Goal: Information Seeking & Learning: Learn about a topic

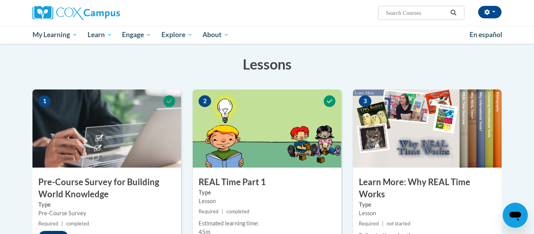
scroll to position [120, 0]
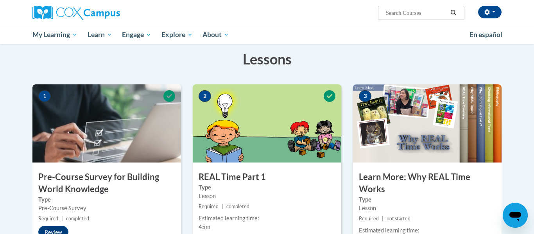
click at [300, 111] on img at bounding box center [267, 123] width 149 height 78
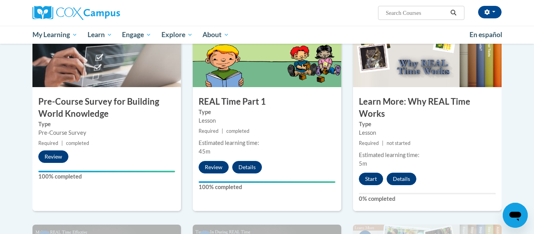
scroll to position [196, 0]
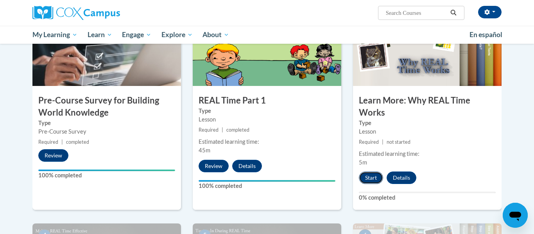
click at [377, 177] on button "Start" at bounding box center [371, 178] width 24 height 13
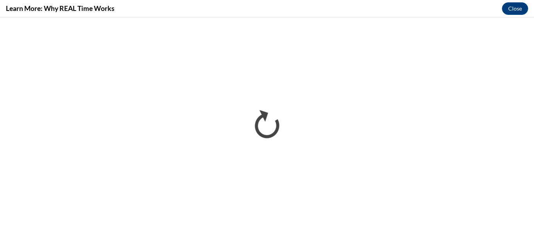
scroll to position [0, 0]
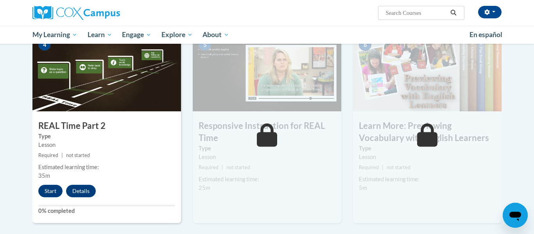
scroll to position [388, 0]
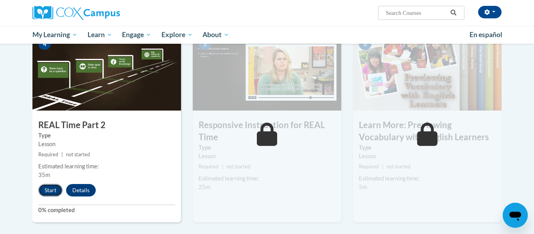
click at [53, 188] on button "Start" at bounding box center [50, 190] width 24 height 13
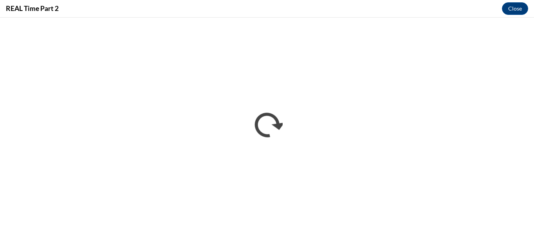
scroll to position [0, 0]
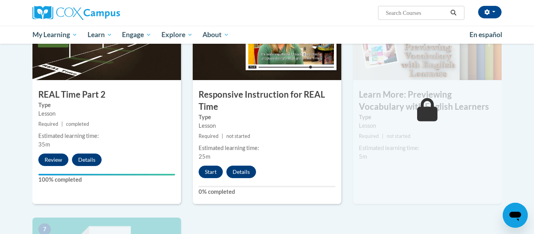
scroll to position [425, 0]
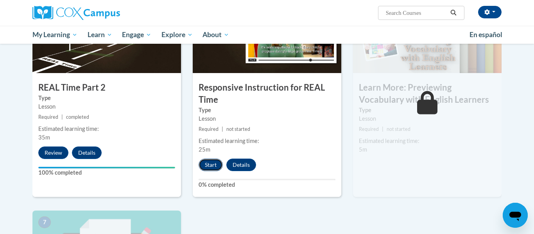
click at [210, 163] on button "Start" at bounding box center [211, 165] width 24 height 13
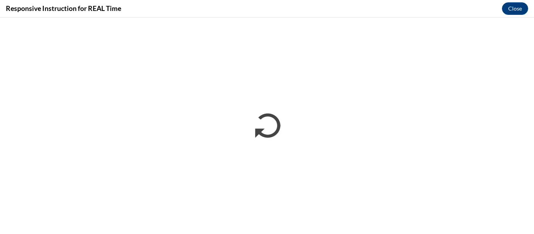
scroll to position [0, 0]
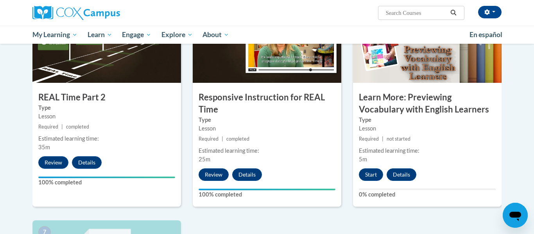
scroll to position [418, 0]
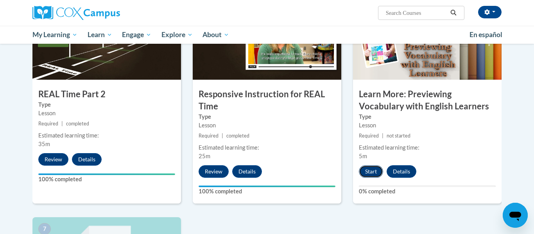
click at [369, 173] on button "Start" at bounding box center [371, 171] width 24 height 13
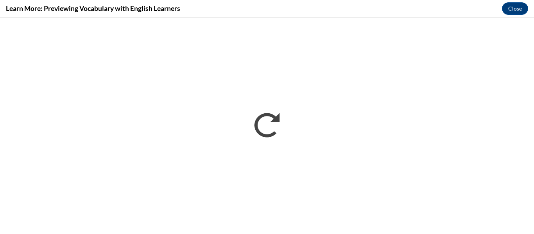
scroll to position [0, 0]
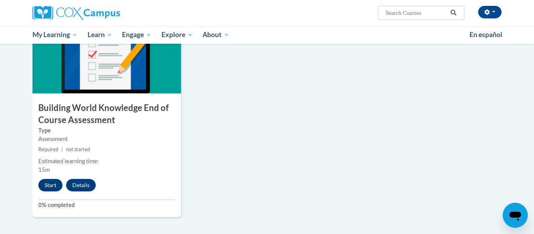
scroll to position [622, 0]
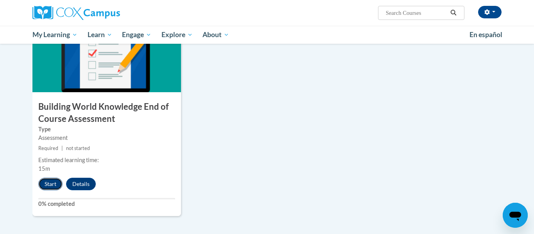
click at [48, 181] on button "Start" at bounding box center [50, 184] width 24 height 13
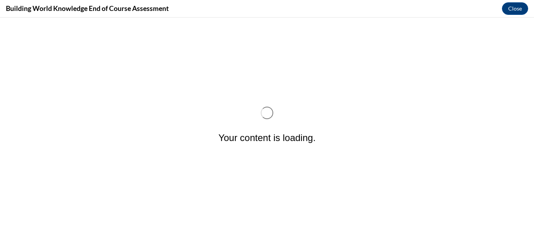
scroll to position [0, 0]
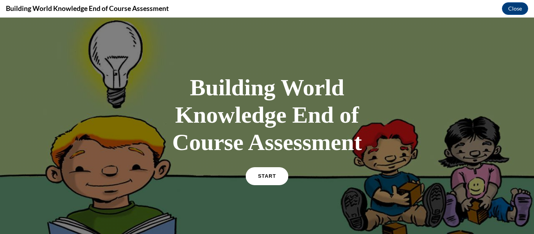
click at [269, 183] on link "START" at bounding box center [267, 176] width 43 height 18
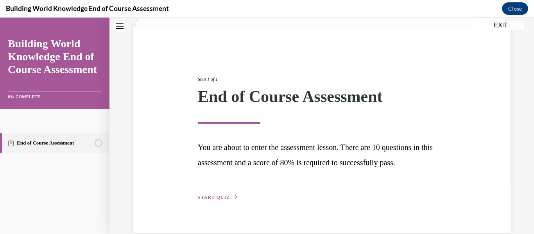
scroll to position [65, 0]
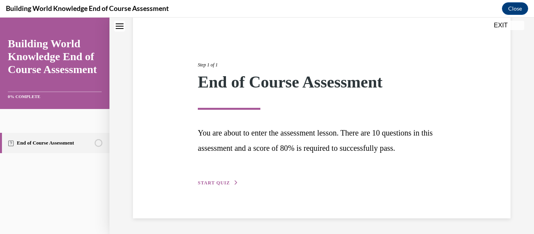
click at [227, 180] on button "START QUIZ" at bounding box center [218, 183] width 41 height 7
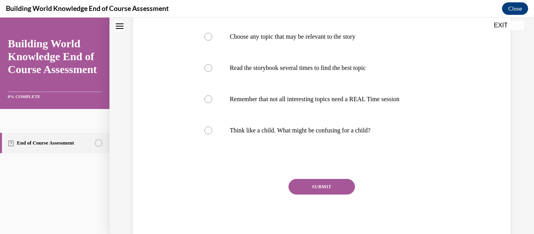
scroll to position [250, 0]
click at [234, 127] on label "Think like a child. What might be confusing for a child?" at bounding box center [322, 129] width 251 height 31
click at [212, 127] on input "Think like a child. What might be confusing for a child?" at bounding box center [209, 130] width 8 height 8
radio input "true"
click at [316, 194] on button "SUBMIT" at bounding box center [322, 186] width 66 height 16
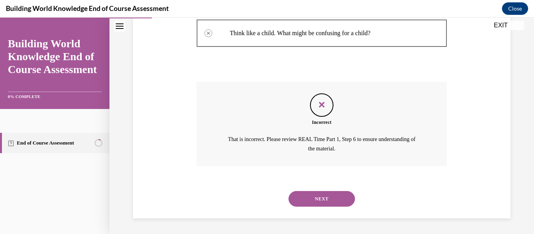
scroll to position [353, 0]
click at [316, 195] on button "NEXT" at bounding box center [322, 199] width 66 height 16
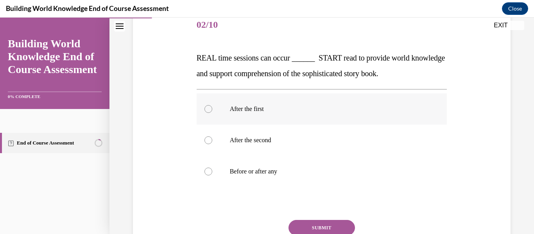
scroll to position [100, 0]
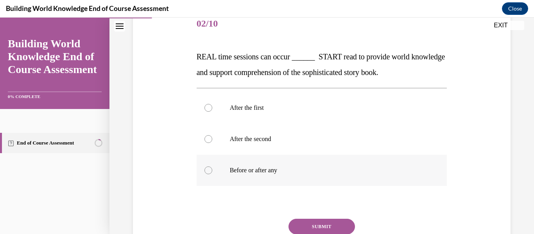
click at [261, 164] on label "Before or after any" at bounding box center [322, 170] width 251 height 31
click at [212, 167] on input "Before or after any" at bounding box center [209, 171] width 8 height 8
radio input "true"
click at [325, 219] on button "SUBMIT" at bounding box center [322, 227] width 66 height 16
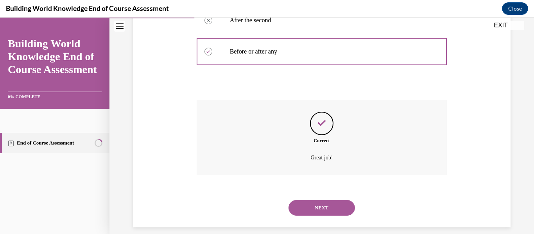
scroll to position [228, 0]
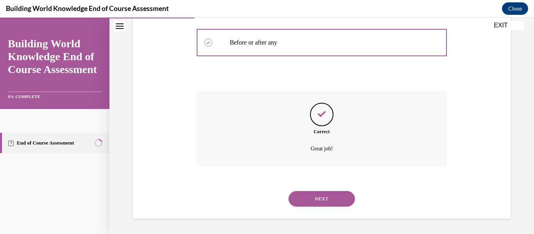
click at [322, 197] on button "NEXT" at bounding box center [322, 199] width 66 height 16
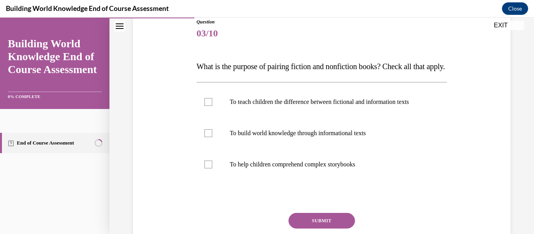
scroll to position [93, 0]
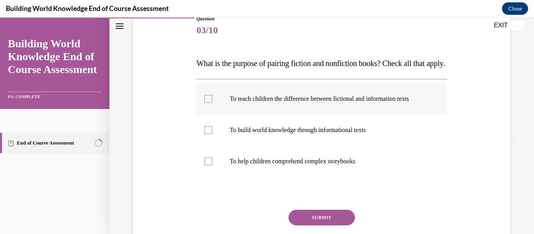
click at [212, 103] on div at bounding box center [209, 99] width 8 height 8
click at [212, 103] on input "To teach children the difference between fictional and information texts" at bounding box center [209, 99] width 8 height 8
checkbox input "true"
click at [331, 226] on button "SUBMIT" at bounding box center [322, 218] width 66 height 16
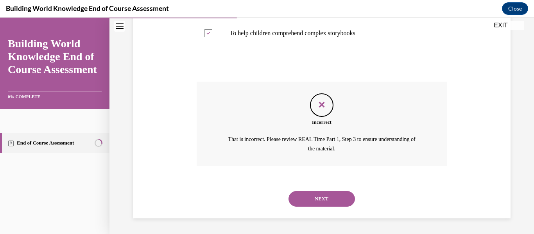
scroll to position [237, 0]
click at [332, 202] on button "NEXT" at bounding box center [322, 199] width 66 height 16
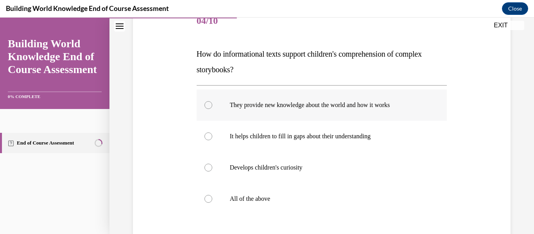
scroll to position [104, 0]
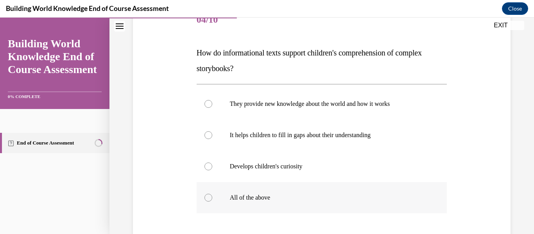
click at [251, 203] on label "All of the above" at bounding box center [322, 197] width 251 height 31
click at [212, 202] on input "All of the above" at bounding box center [209, 198] width 8 height 8
radio input "true"
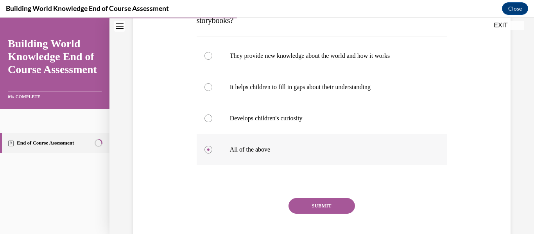
scroll to position [153, 0]
click at [300, 203] on button "SUBMIT" at bounding box center [322, 206] width 66 height 16
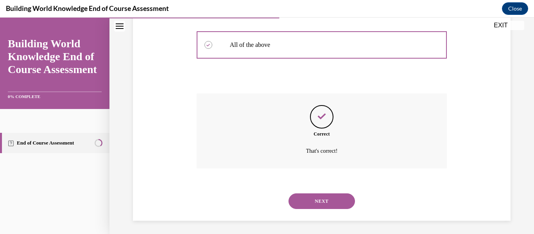
scroll to position [259, 0]
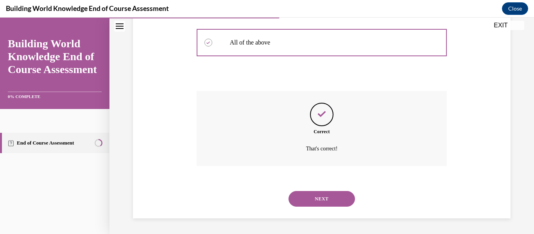
click at [300, 203] on button "NEXT" at bounding box center [322, 199] width 66 height 16
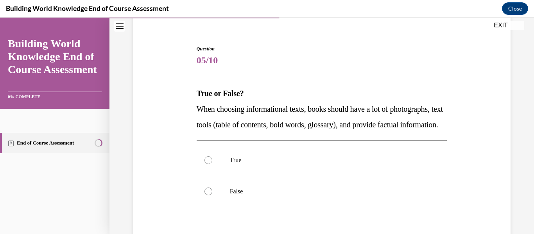
scroll to position [66, 0]
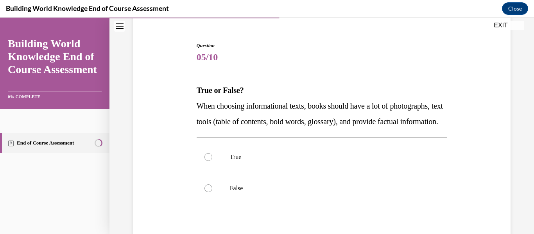
click at [300, 192] on p "False" at bounding box center [329, 189] width 198 height 8
click at [212, 192] on input "False" at bounding box center [209, 189] width 8 height 8
radio input "true"
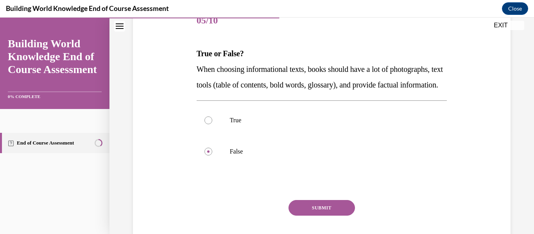
scroll to position [110, 0]
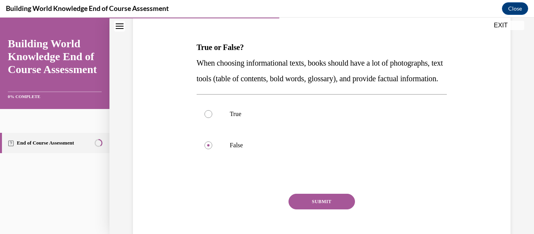
click at [301, 210] on button "SUBMIT" at bounding box center [322, 202] width 66 height 16
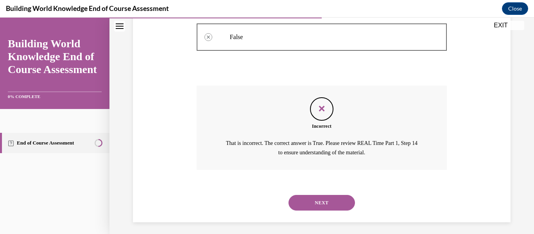
scroll to position [219, 0]
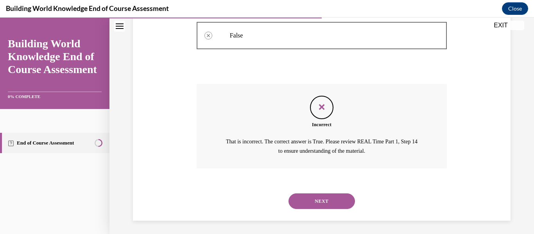
click at [301, 209] on button "NEXT" at bounding box center [322, 202] width 66 height 16
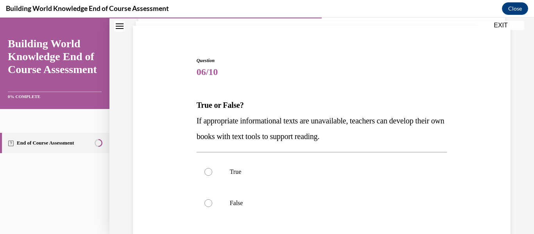
scroll to position [55, 0]
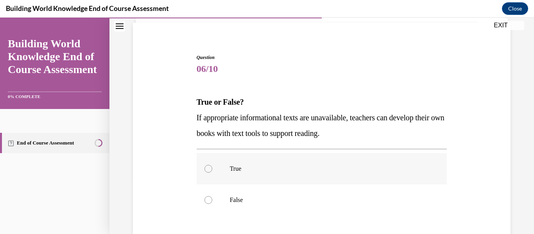
click at [300, 181] on label "True" at bounding box center [322, 168] width 251 height 31
click at [212, 173] on input "True" at bounding box center [209, 169] width 8 height 8
radio input "true"
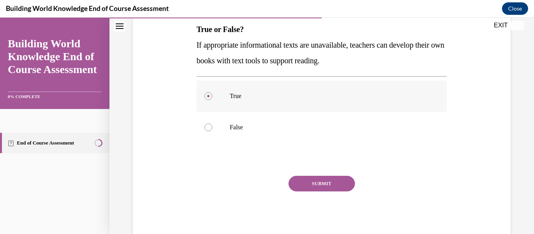
click at [300, 181] on button "SUBMIT" at bounding box center [322, 184] width 66 height 16
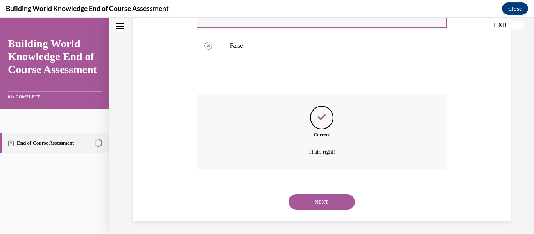
scroll to position [212, 0]
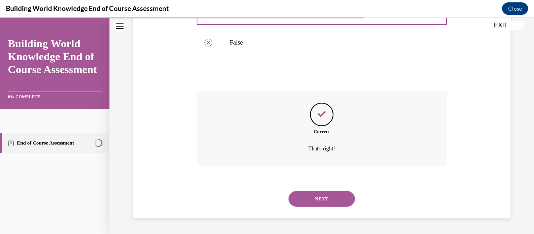
click at [301, 192] on button "NEXT" at bounding box center [322, 199] width 66 height 16
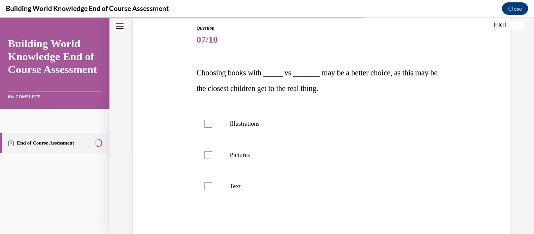
scroll to position [84, 0]
click at [246, 165] on label "Pictures" at bounding box center [322, 154] width 251 height 31
click at [212, 159] on input "Pictures" at bounding box center [209, 155] width 8 height 8
checkbox input "true"
click at [244, 134] on label "Illustrations" at bounding box center [322, 123] width 251 height 31
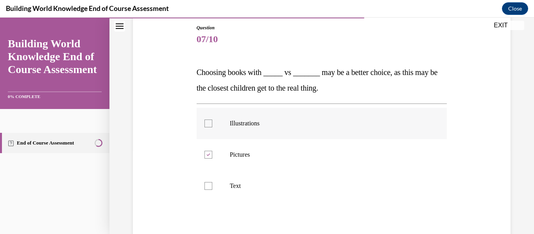
click at [212, 127] on input "Illustrations" at bounding box center [209, 124] width 8 height 8
checkbox input "true"
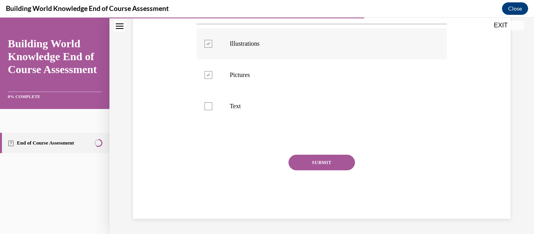
scroll to position [165, 0]
click at [307, 155] on button "SUBMIT" at bounding box center [322, 162] width 66 height 16
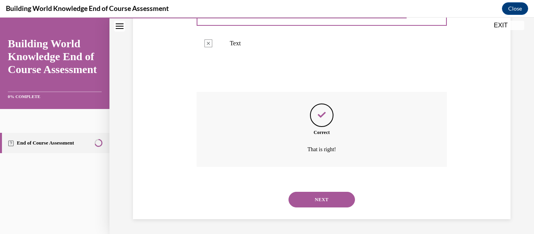
scroll to position [228, 0]
click at [304, 195] on button "NEXT" at bounding box center [322, 199] width 66 height 16
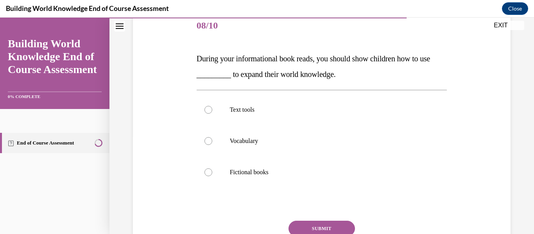
scroll to position [100, 0]
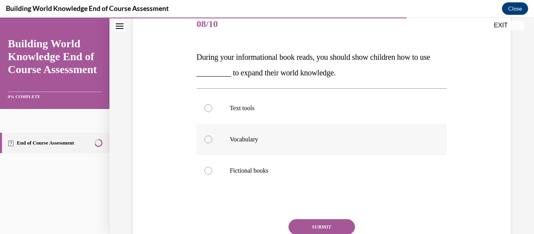
click at [237, 143] on p "Vocabulary" at bounding box center [329, 140] width 198 height 8
click at [212, 143] on input "Vocabulary" at bounding box center [209, 140] width 8 height 8
radio input "true"
click at [320, 224] on button "SUBMIT" at bounding box center [322, 227] width 66 height 16
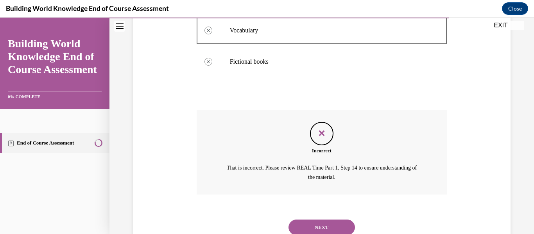
scroll to position [214, 0]
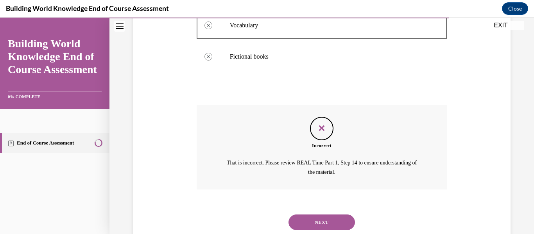
click at [319, 225] on button "NEXT" at bounding box center [322, 223] width 66 height 16
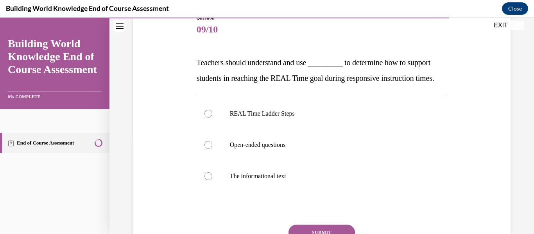
scroll to position [95, 0]
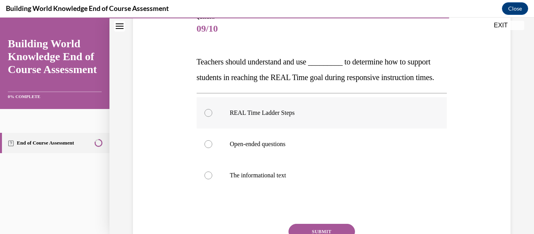
click at [247, 129] on label "REAL Time Ladder Steps" at bounding box center [322, 112] width 251 height 31
click at [212, 117] on input "REAL Time Ladder Steps" at bounding box center [209, 113] width 8 height 8
radio input "true"
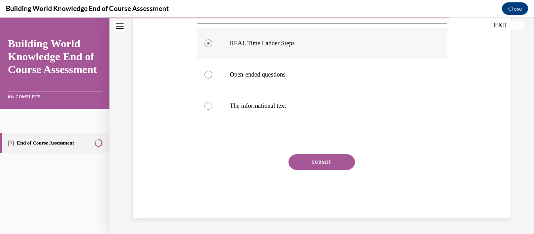
scroll to position [180, 0]
click at [291, 160] on button "SUBMIT" at bounding box center [322, 162] width 66 height 16
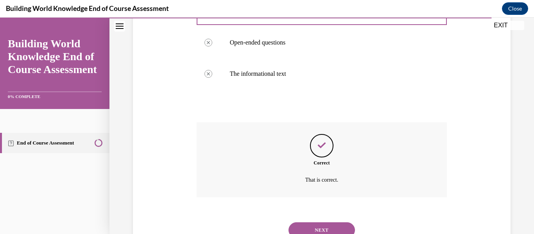
scroll to position [244, 0]
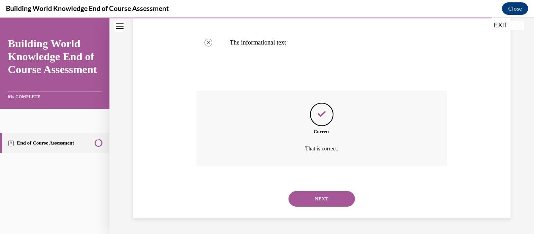
click at [314, 196] on button "NEXT" at bounding box center [322, 199] width 66 height 16
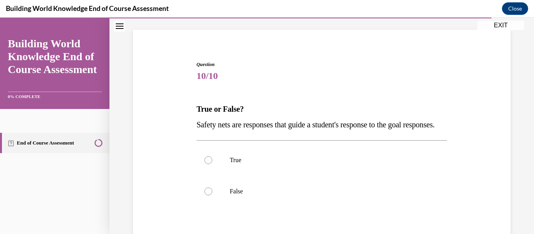
scroll to position [56, 0]
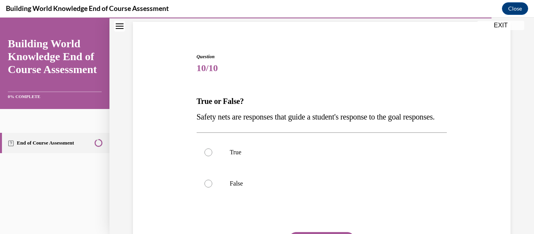
click at [314, 188] on p "False" at bounding box center [329, 184] width 198 height 8
click at [212, 188] on input "False" at bounding box center [209, 184] width 8 height 8
radio input "true"
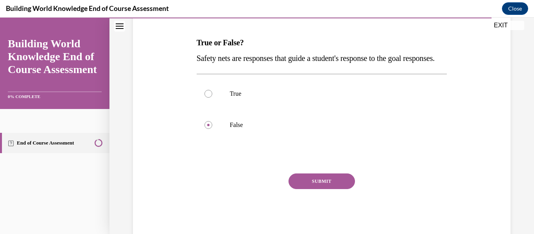
click at [314, 189] on button "SUBMIT" at bounding box center [322, 182] width 66 height 16
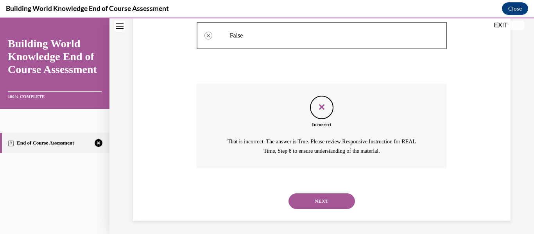
scroll to position [222, 0]
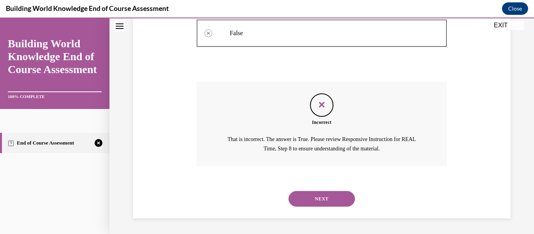
click at [314, 196] on button "NEXT" at bounding box center [322, 199] width 66 height 16
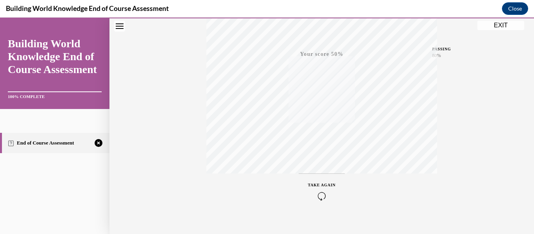
scroll to position [184, 0]
click at [320, 184] on icon "button" at bounding box center [322, 186] width 28 height 9
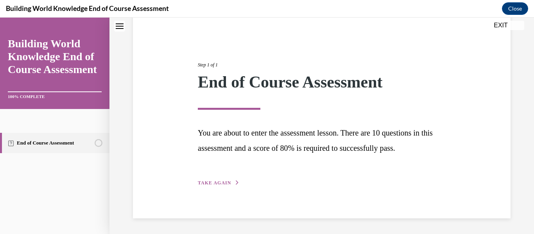
scroll to position [65, 0]
click at [230, 185] on button "TAKE AGAIN" at bounding box center [219, 183] width 42 height 7
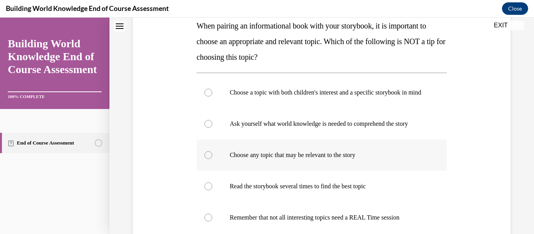
scroll to position [132, 0]
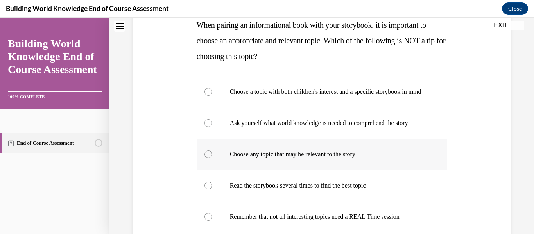
click at [214, 167] on label "Choose any topic that may be relevant to the story" at bounding box center [322, 154] width 251 height 31
click at [212, 158] on input "Choose any topic that may be relevant to the story" at bounding box center [209, 155] width 8 height 8
radio input "true"
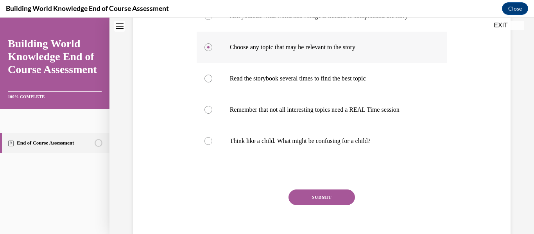
scroll to position [243, 0]
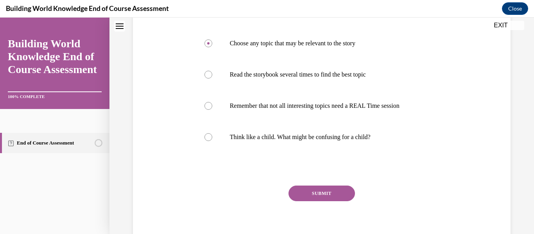
click at [294, 199] on button "SUBMIT" at bounding box center [322, 194] width 66 height 16
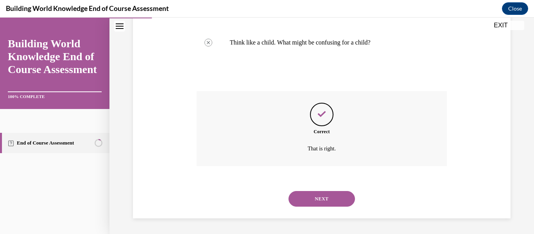
scroll to position [345, 0]
click at [296, 196] on button "NEXT" at bounding box center [322, 199] width 66 height 16
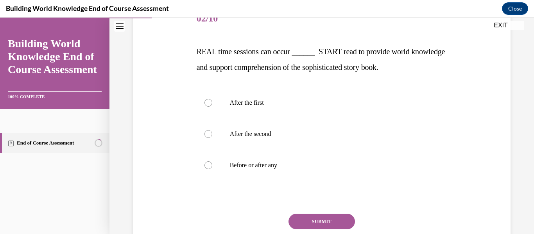
scroll to position [106, 0]
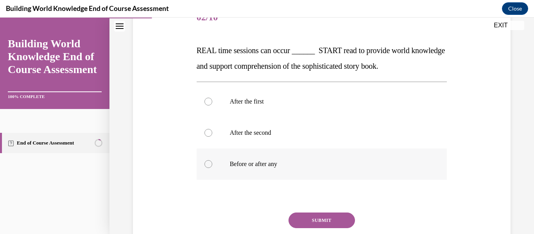
click at [264, 161] on p "Before or after any" at bounding box center [329, 164] width 198 height 8
click at [212, 161] on input "Before or after any" at bounding box center [209, 164] width 8 height 8
radio input "true"
click at [339, 225] on button "SUBMIT" at bounding box center [322, 221] width 66 height 16
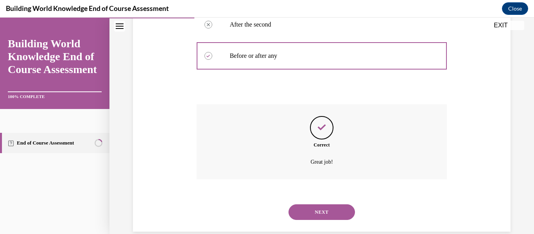
scroll to position [228, 0]
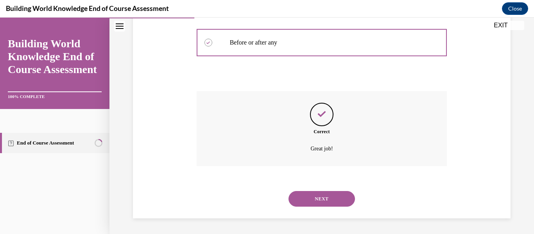
click at [334, 195] on button "NEXT" at bounding box center [322, 199] width 66 height 16
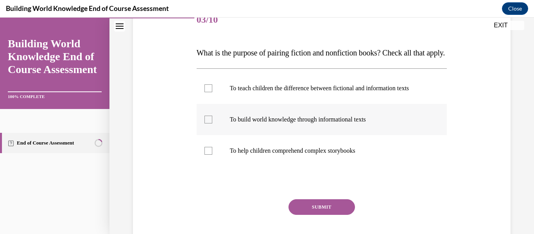
scroll to position [107, 0]
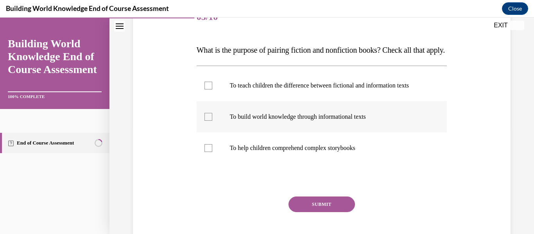
click at [318, 133] on label "To build world knowledge through informational texts" at bounding box center [322, 116] width 251 height 31
click at [212, 121] on input "To build world knowledge through informational texts" at bounding box center [209, 117] width 8 height 8
checkbox input "true"
click at [315, 156] on label "To help children comprehend complex storybooks" at bounding box center [322, 148] width 251 height 31
click at [212, 152] on input "To help children comprehend complex storybooks" at bounding box center [209, 148] width 8 height 8
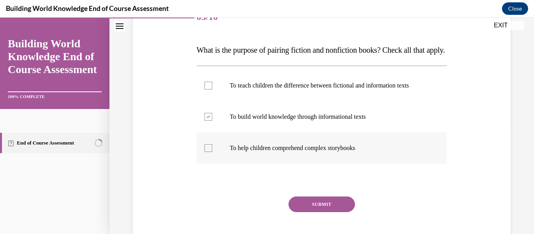
checkbox input "true"
click at [323, 212] on button "SUBMIT" at bounding box center [322, 205] width 66 height 16
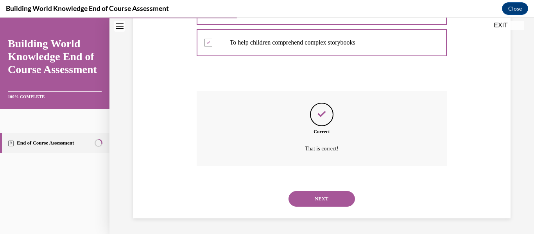
scroll to position [219, 0]
click at [323, 207] on button "NEXT" at bounding box center [322, 199] width 66 height 16
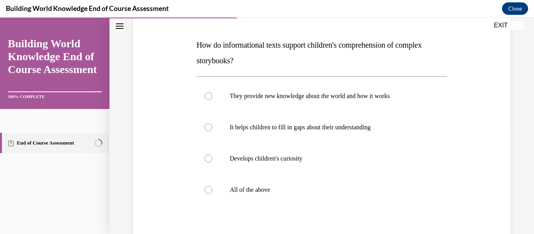
scroll to position [116, 0]
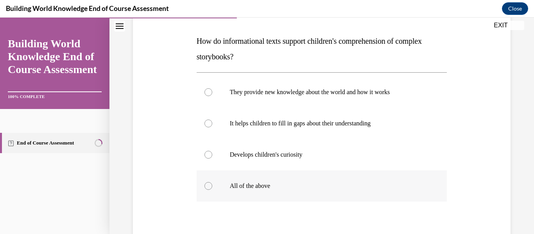
click at [300, 178] on label "All of the above" at bounding box center [322, 186] width 251 height 31
click at [212, 182] on input "All of the above" at bounding box center [209, 186] width 8 height 8
radio input "true"
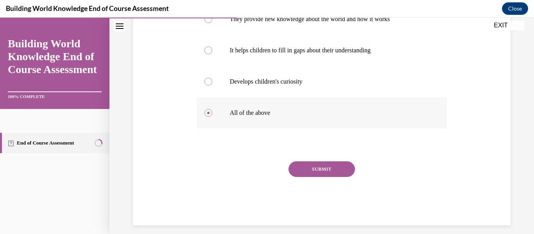
scroll to position [192, 0]
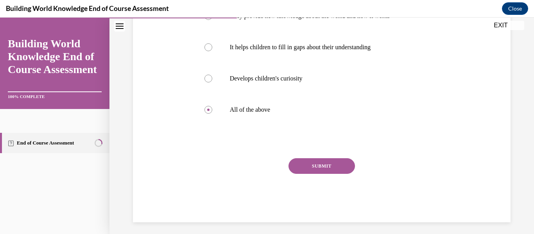
click at [299, 171] on button "SUBMIT" at bounding box center [322, 166] width 66 height 16
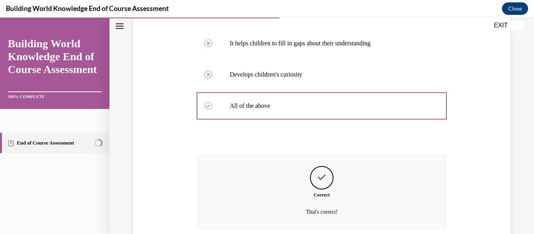
scroll to position [259, 0]
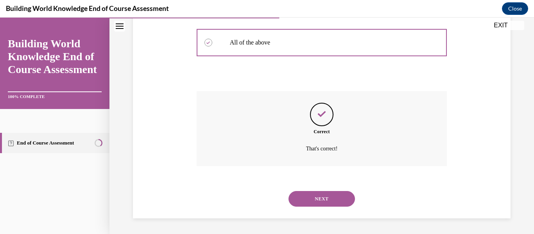
click at [295, 199] on button "NEXT" at bounding box center [322, 199] width 66 height 16
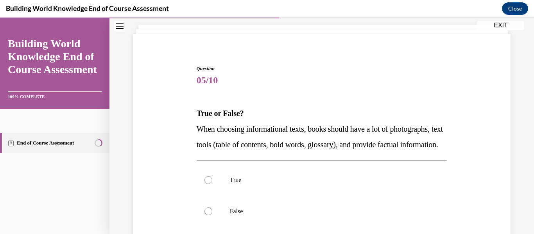
click at [295, 184] on p "True" at bounding box center [329, 180] width 198 height 8
click at [212, 184] on input "True" at bounding box center [209, 180] width 8 height 8
radio input "true"
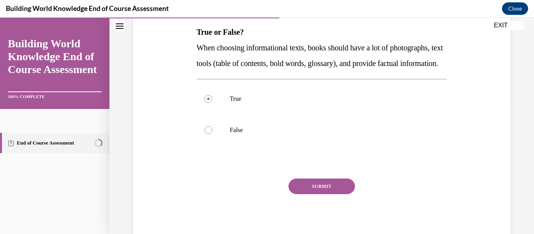
click at [295, 194] on button "SUBMIT" at bounding box center [322, 187] width 66 height 16
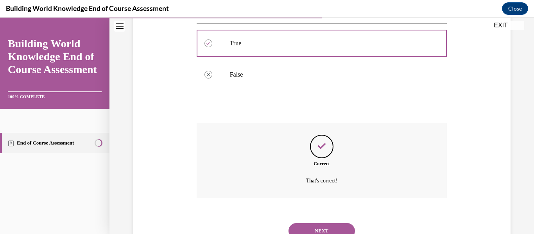
scroll to position [228, 0]
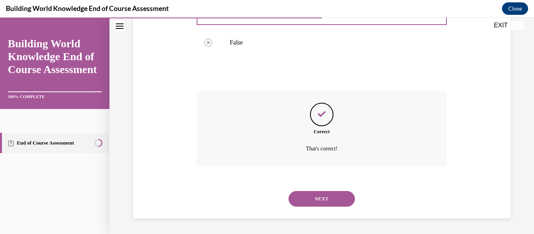
click at [296, 195] on button "NEXT" at bounding box center [322, 199] width 66 height 16
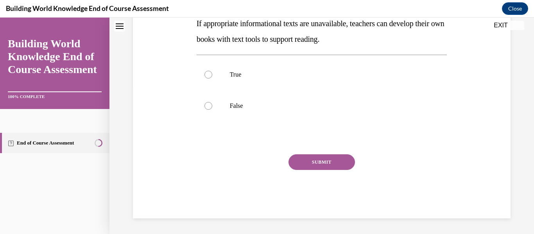
scroll to position [0, 0]
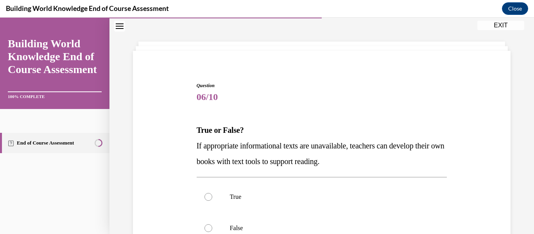
click at [298, 191] on label "True" at bounding box center [322, 196] width 251 height 31
click at [212, 193] on input "True" at bounding box center [209, 197] width 8 height 8
radio input "true"
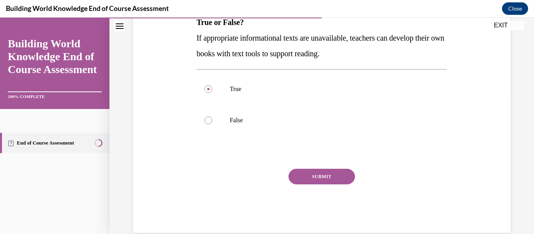
scroll to position [139, 0]
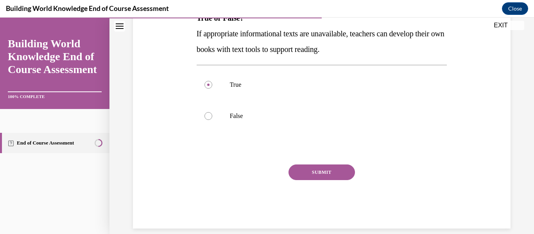
click at [305, 169] on button "SUBMIT" at bounding box center [322, 173] width 66 height 16
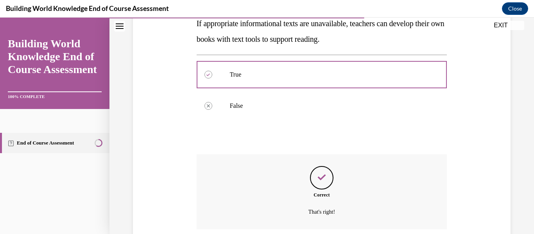
scroll to position [212, 0]
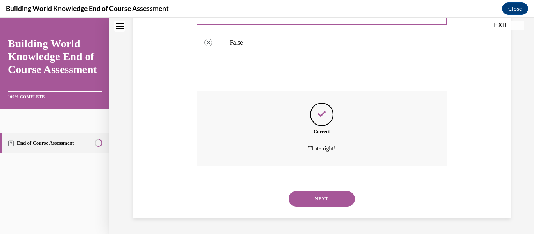
click at [300, 193] on button "NEXT" at bounding box center [322, 199] width 66 height 16
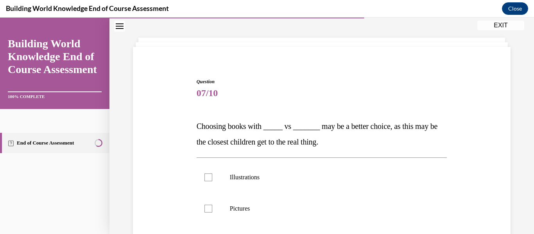
scroll to position [32, 0]
click at [300, 193] on label "Pictures" at bounding box center [322, 207] width 251 height 31
click at [212, 204] on input "Pictures" at bounding box center [209, 208] width 8 height 8
checkbox input "true"
click at [298, 178] on p "Illustrations" at bounding box center [329, 176] width 198 height 8
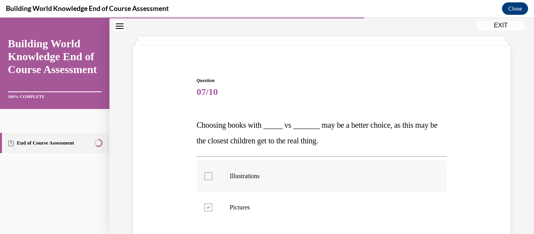
click at [212, 178] on input "Illustrations" at bounding box center [209, 176] width 8 height 8
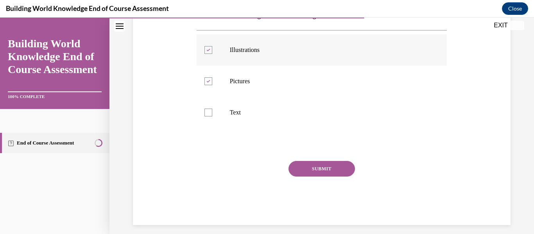
scroll to position [156, 0]
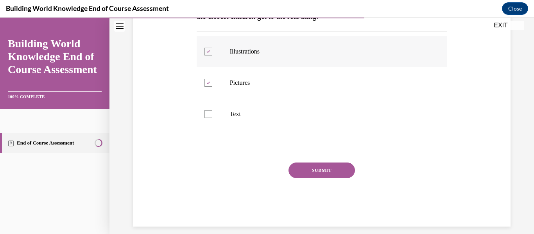
click at [296, 65] on label "Illustrations" at bounding box center [322, 51] width 251 height 31
click at [212, 56] on input "Illustrations" at bounding box center [209, 52] width 8 height 8
click at [296, 65] on label "Illustrations" at bounding box center [322, 51] width 251 height 31
click at [212, 56] on input "Illustrations" at bounding box center [209, 52] width 8 height 8
checkbox input "true"
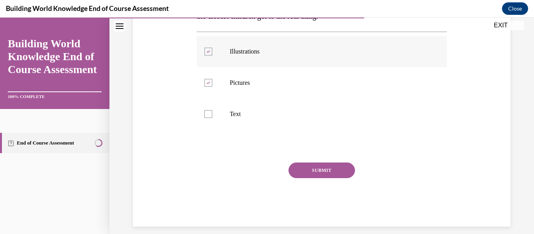
scroll to position [165, 0]
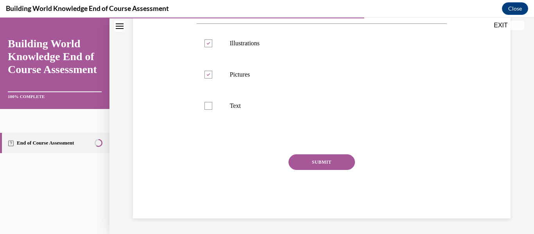
click at [330, 167] on button "SUBMIT" at bounding box center [322, 162] width 66 height 16
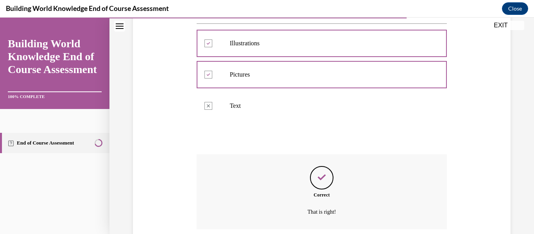
scroll to position [228, 0]
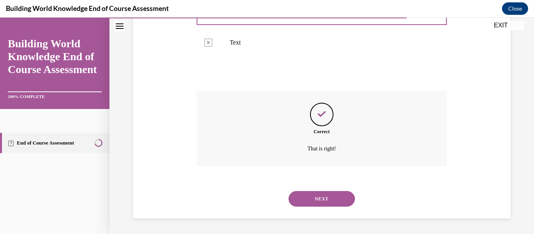
click at [317, 201] on button "NEXT" at bounding box center [322, 199] width 66 height 16
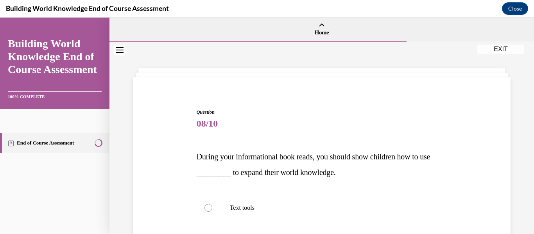
click at [317, 201] on label "Text tools" at bounding box center [322, 207] width 251 height 31
click at [212, 204] on input "Text tools" at bounding box center [209, 208] width 8 height 8
radio input "true"
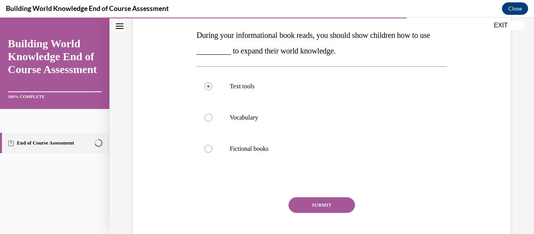
scroll to position [122, 0]
click at [317, 201] on button "SUBMIT" at bounding box center [322, 205] width 66 height 16
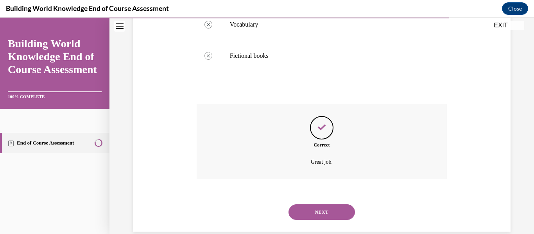
scroll to position [228, 0]
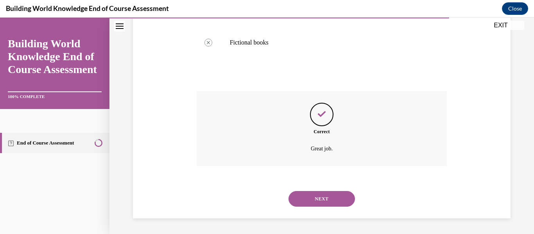
click at [317, 201] on button "NEXT" at bounding box center [322, 199] width 66 height 16
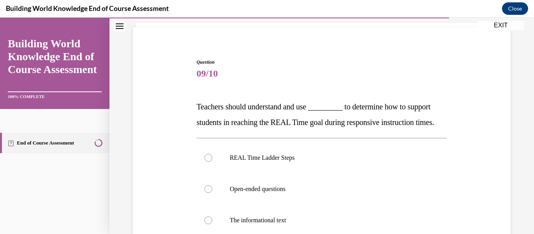
scroll to position [45, 0]
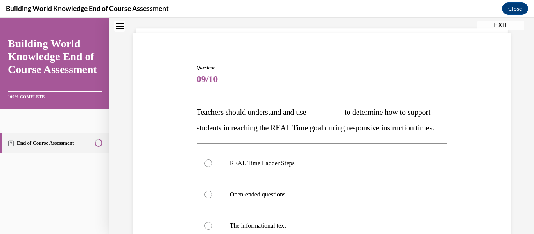
click at [313, 179] on label "REAL Time Ladder Steps" at bounding box center [322, 163] width 251 height 31
click at [212, 167] on input "REAL Time Ladder Steps" at bounding box center [209, 164] width 8 height 8
radio input "true"
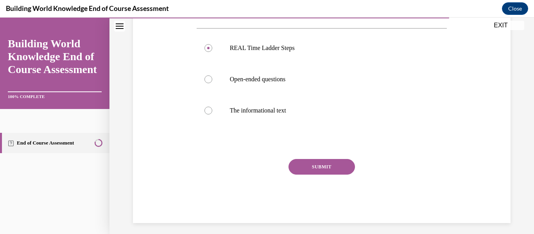
click at [313, 175] on button "SUBMIT" at bounding box center [322, 167] width 66 height 16
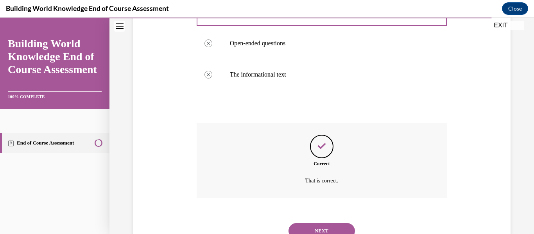
scroll to position [244, 0]
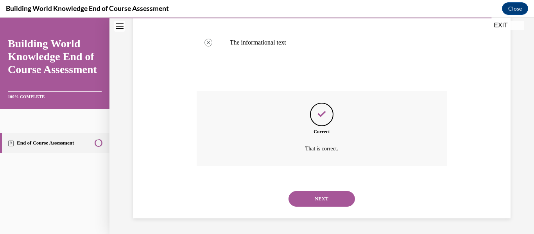
click at [300, 201] on button "NEXT" at bounding box center [322, 199] width 66 height 16
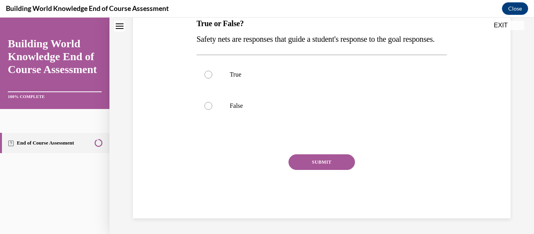
scroll to position [0, 0]
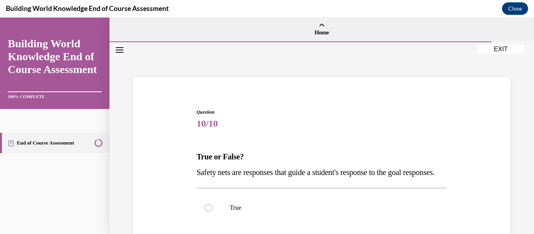
click at [300, 201] on div "Question 10/10 True or False? Safety nets are responses that guide a student's …" at bounding box center [322, 230] width 251 height 243
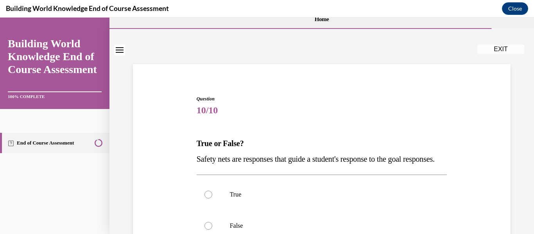
scroll to position [22, 0]
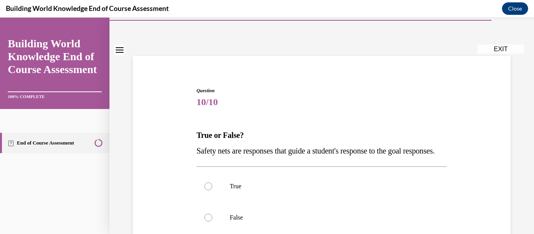
click at [300, 190] on p "True" at bounding box center [329, 187] width 198 height 8
click at [212, 190] on input "True" at bounding box center [209, 187] width 8 height 8
radio input "true"
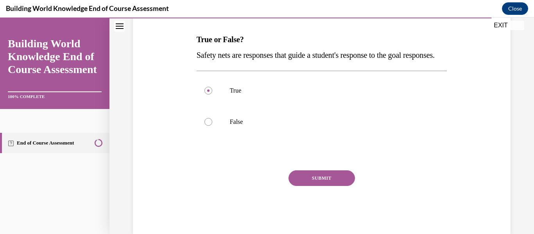
click at [300, 186] on button "SUBMIT" at bounding box center [322, 179] width 66 height 16
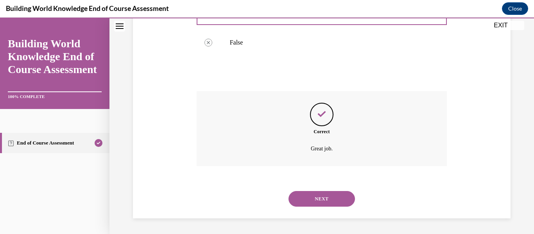
scroll to position [212, 0]
click at [300, 201] on button "NEXT" at bounding box center [322, 199] width 66 height 16
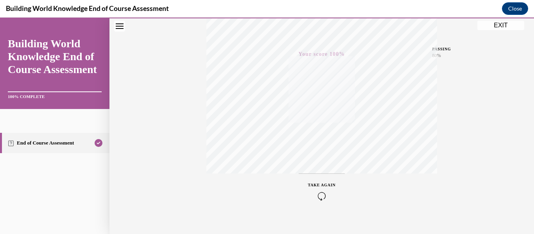
scroll to position [184, 0]
click at [515, 22] on button "EXIT" at bounding box center [501, 25] width 47 height 9
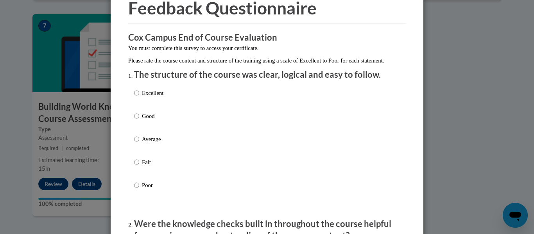
scroll to position [41, 0]
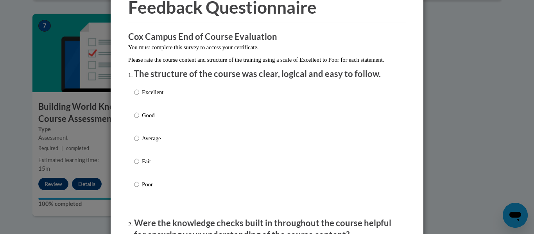
click at [142, 120] on p "Good" at bounding box center [153, 115] width 22 height 9
click at [139, 120] on input "Good" at bounding box center [136, 115] width 5 height 9
radio input "true"
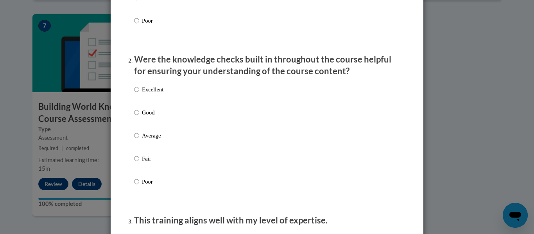
scroll to position [208, 0]
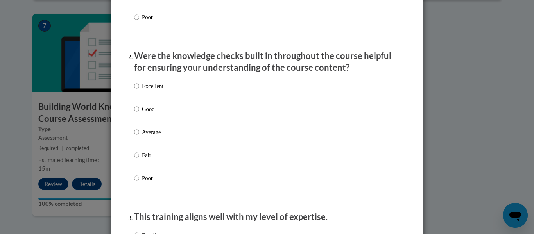
click at [141, 120] on label "Good" at bounding box center [148, 115] width 29 height 21
click at [139, 113] on input "Good" at bounding box center [136, 109] width 5 height 9
radio input "true"
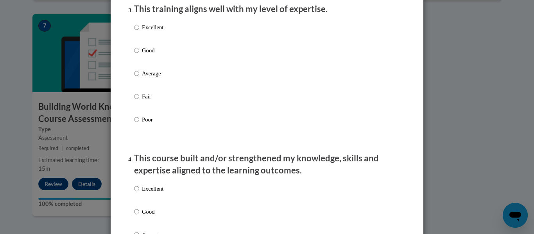
scroll to position [423, 0]
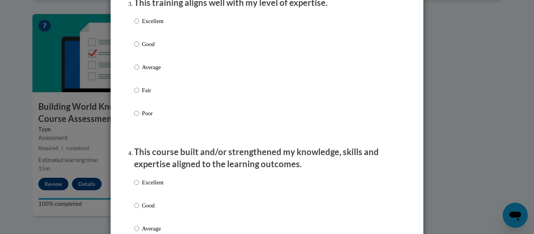
click at [136, 58] on label "Good" at bounding box center [148, 50] width 29 height 21
click at [136, 48] on input "Good" at bounding box center [136, 44] width 5 height 9
radio input "true"
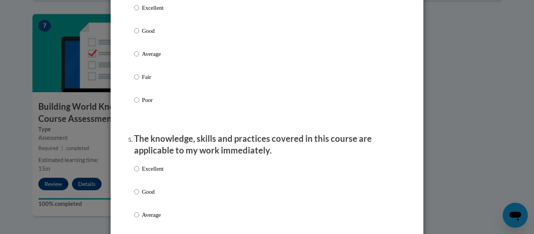
scroll to position [603, 0]
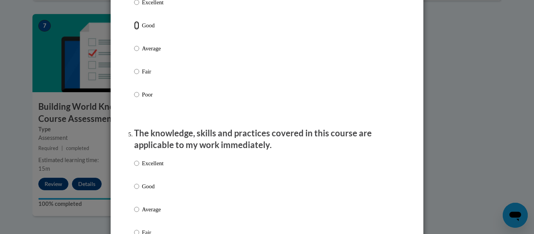
click at [135, 30] on input "Good" at bounding box center [136, 25] width 5 height 9
radio input "true"
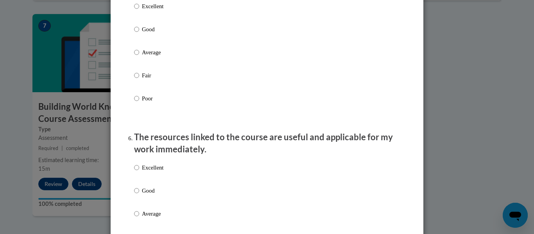
scroll to position [764, 0]
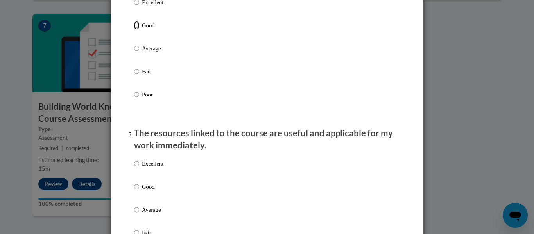
click at [135, 30] on input "Good" at bounding box center [136, 25] width 5 height 9
radio input "true"
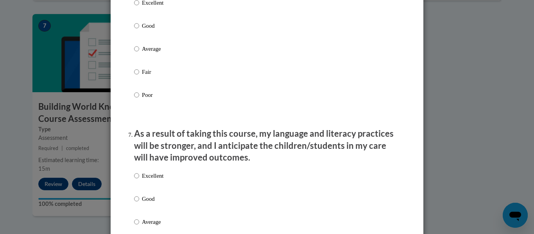
scroll to position [927, 0]
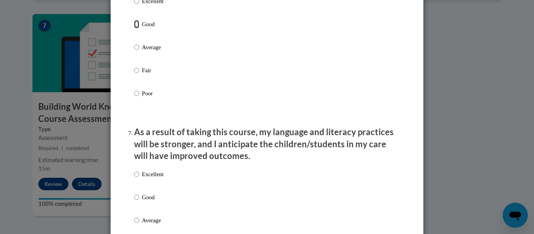
click at [135, 29] on input "Good" at bounding box center [136, 24] width 5 height 9
radio input "true"
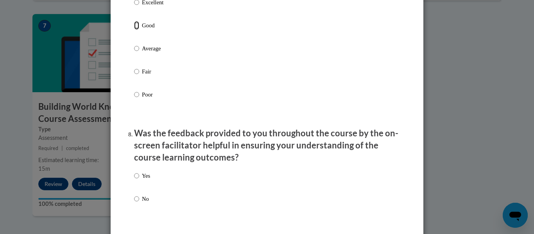
click at [135, 30] on input "Good" at bounding box center [136, 25] width 5 height 9
radio input "true"
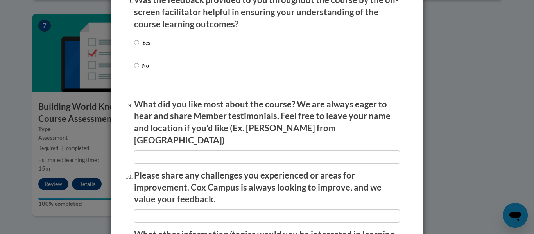
scroll to position [1236, 0]
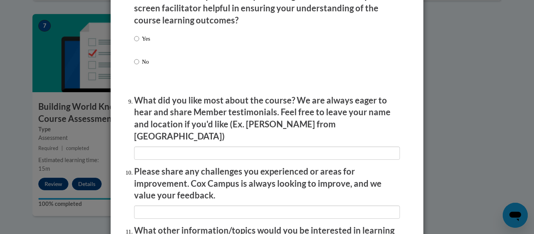
click at [135, 38] on div "Yes No" at bounding box center [142, 57] width 16 height 52
click at [135, 43] on input "Yes" at bounding box center [136, 38] width 5 height 9
radio input "true"
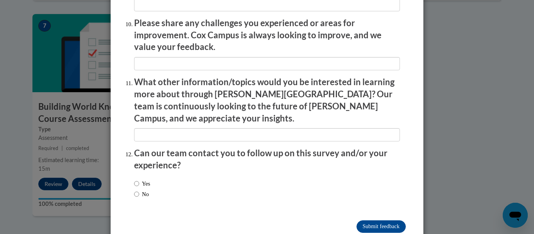
scroll to position [1391, 0]
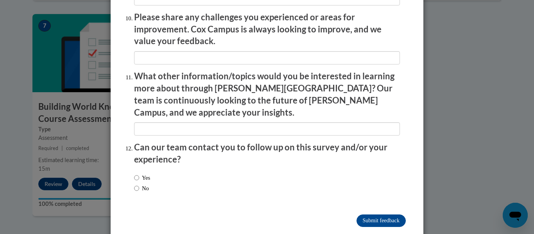
click at [141, 184] on label "No" at bounding box center [141, 188] width 15 height 9
click at [139, 184] on input "No" at bounding box center [136, 188] width 5 height 9
radio input "true"
click at [395, 215] on input "Submit feedback" at bounding box center [381, 221] width 49 height 13
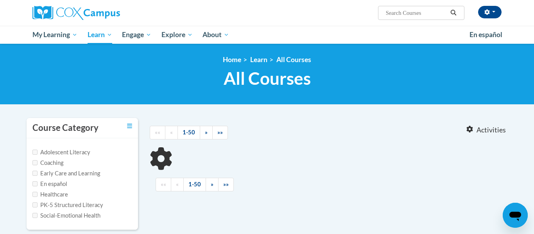
type input "monitoring childrens progress in language and literacy in the early years"
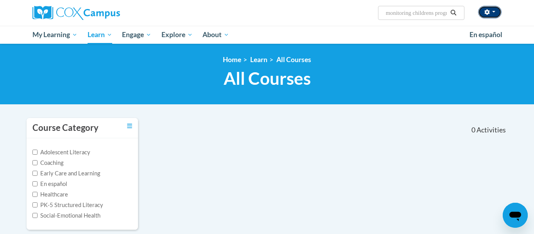
click at [485, 14] on icon "button" at bounding box center [487, 11] width 5 height 5
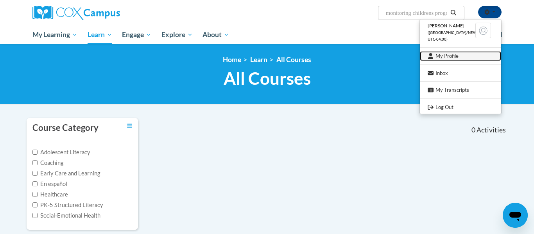
click at [455, 54] on link "My Profile" at bounding box center [460, 56] width 81 height 10
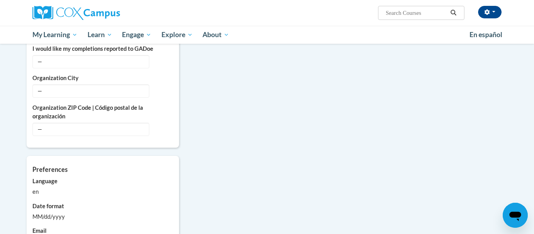
scroll to position [576, 0]
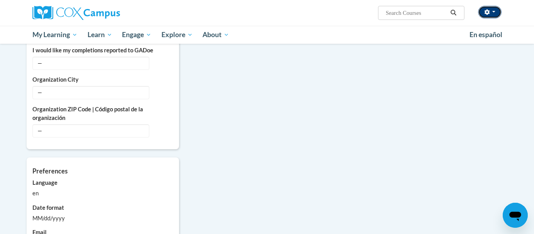
click at [492, 14] on button "button" at bounding box center [489, 12] width 23 height 13
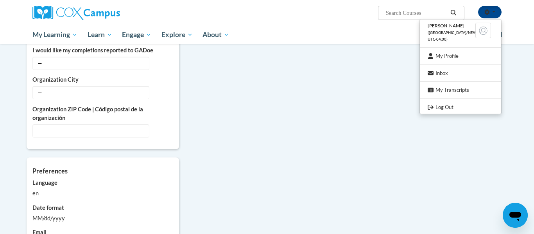
click at [482, 33] on img at bounding box center [484, 31] width 16 height 16
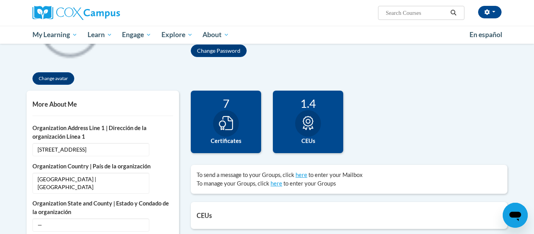
scroll to position [124, 0]
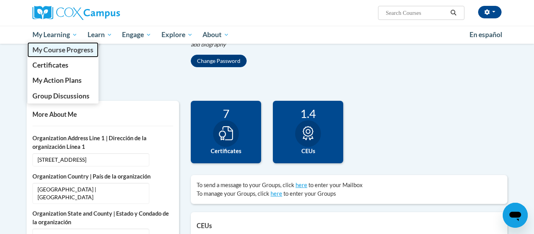
click at [68, 47] on span "My Course Progress" at bounding box center [62, 50] width 61 height 8
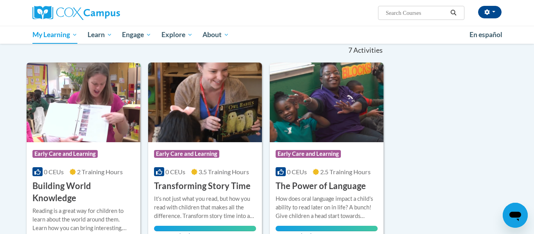
scroll to position [70, 0]
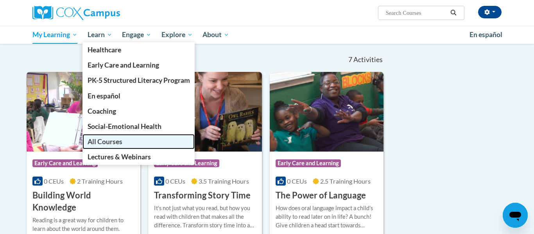
click at [101, 140] on span "All Courses" at bounding box center [105, 142] width 35 height 8
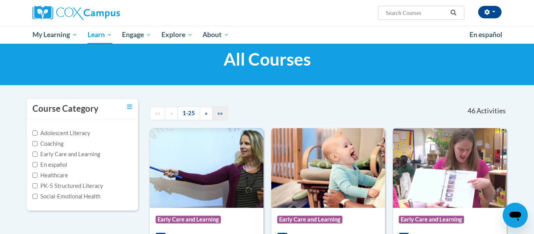
scroll to position [21, 0]
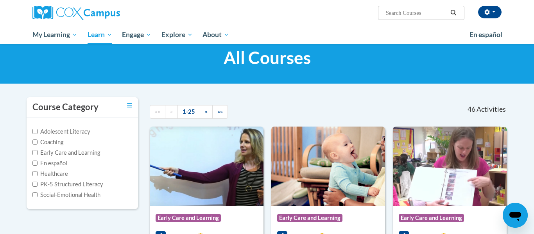
click at [417, 14] on input "Search..." at bounding box center [416, 12] width 63 height 9
type input "monitoring children's progress in language and literacy in the early years"
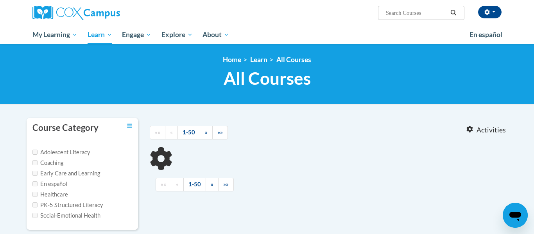
type input "monitoring children's progress in language and literacy in the early years"
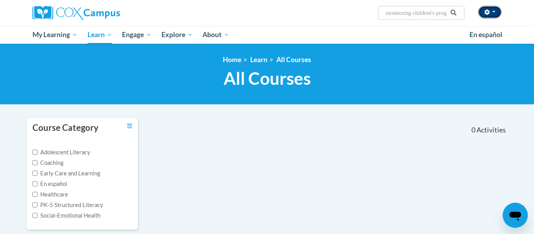
click at [496, 14] on button "button" at bounding box center [489, 12] width 23 height 13
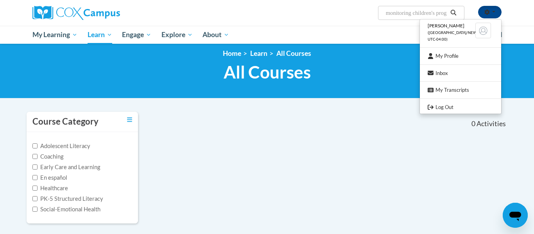
scroll to position [5, 0]
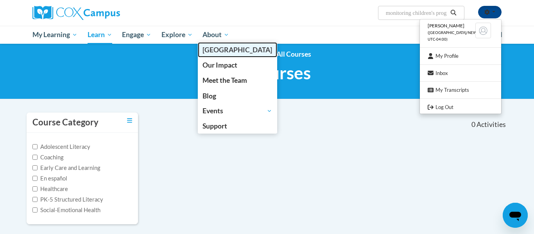
click at [215, 46] on span "[PERSON_NAME][GEOGRAPHIC_DATA]" at bounding box center [238, 50] width 70 height 8
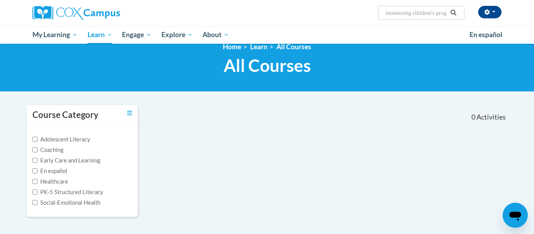
scroll to position [0, 0]
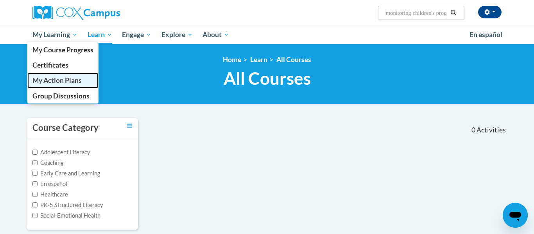
click at [64, 83] on span "My Action Plans" at bounding box center [56, 80] width 49 height 8
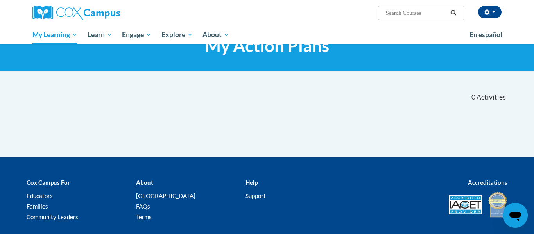
scroll to position [36, 0]
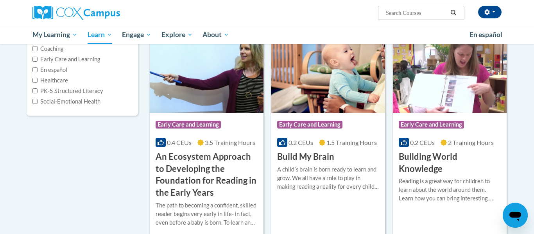
scroll to position [112, 0]
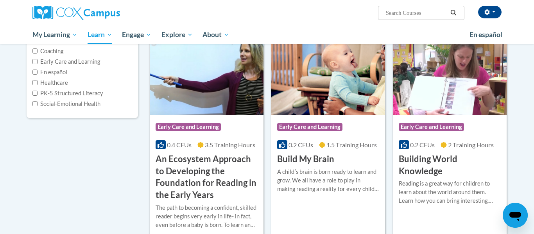
click at [470, 117] on div "Course Category: Early Care and Learning 0.2 CEUs 2 Training Hours COURSE Build…" at bounding box center [450, 146] width 114 height 62
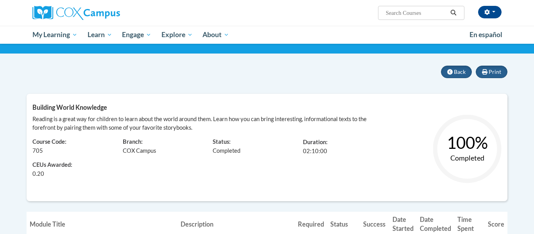
scroll to position [50, 0]
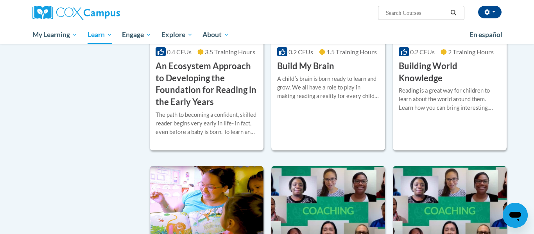
scroll to position [410, 0]
